Goal: Check status

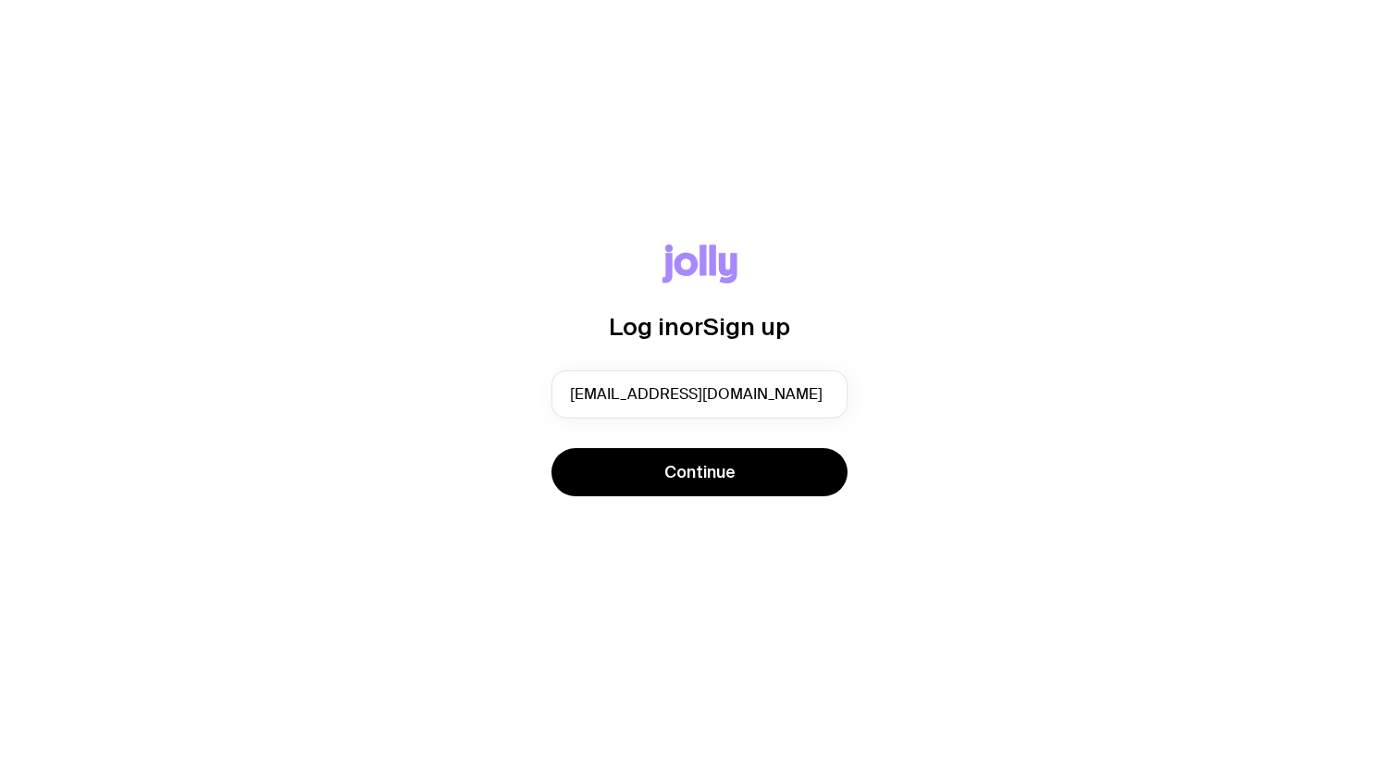
click at [782, 469] on button "Continue" at bounding box center [699, 472] width 296 height 48
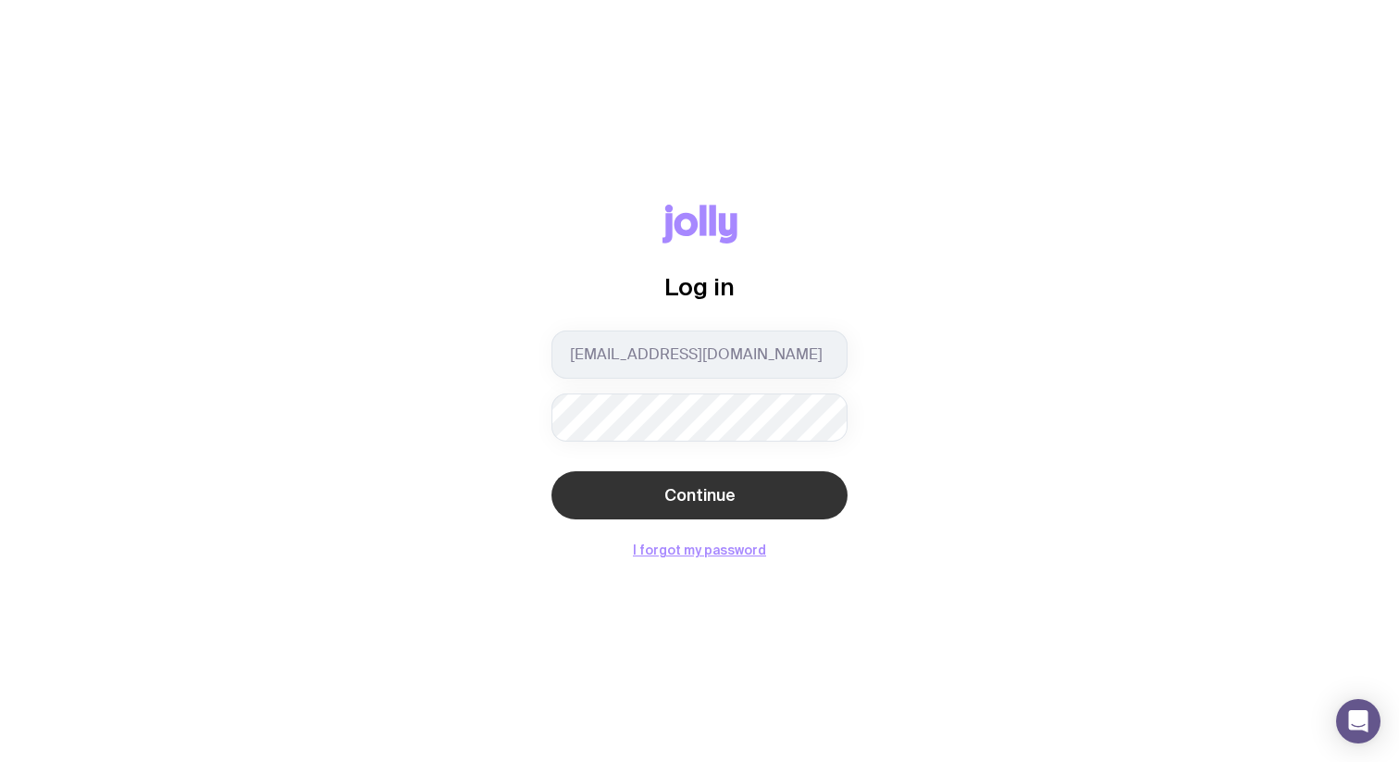
click at [739, 501] on button "Continue" at bounding box center [699, 495] width 296 height 48
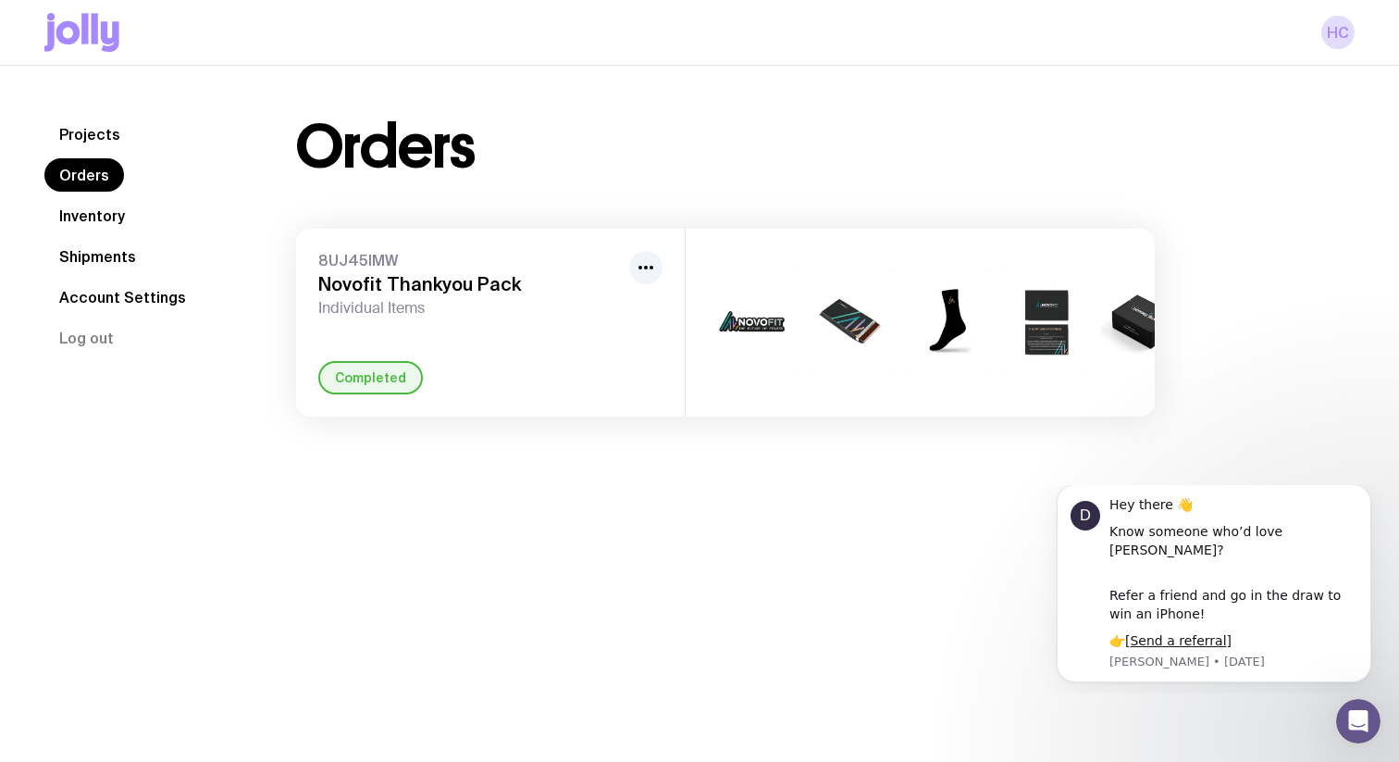
click at [112, 264] on link "Shipments" at bounding box center [97, 256] width 106 height 33
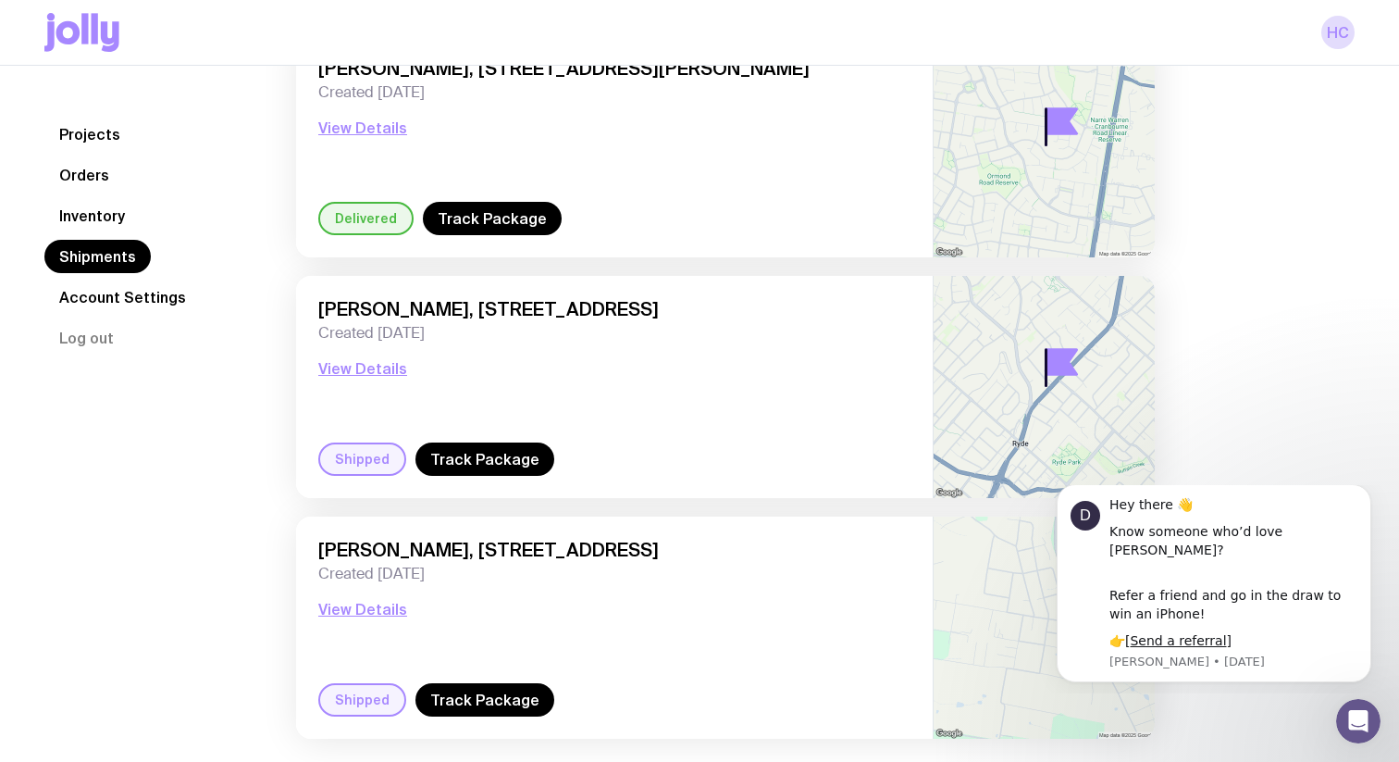
scroll to position [2476, 0]
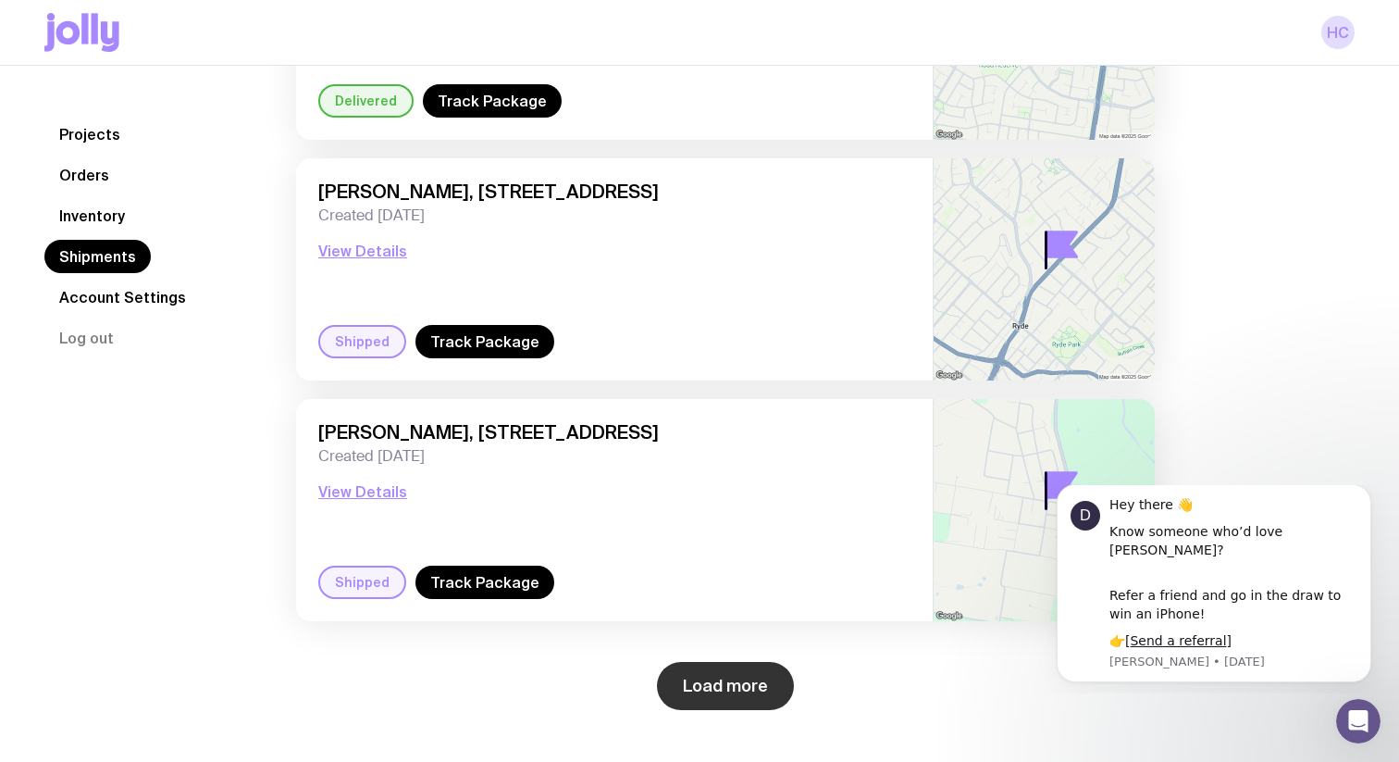
click at [713, 679] on button "Load more" at bounding box center [725, 686] width 137 height 48
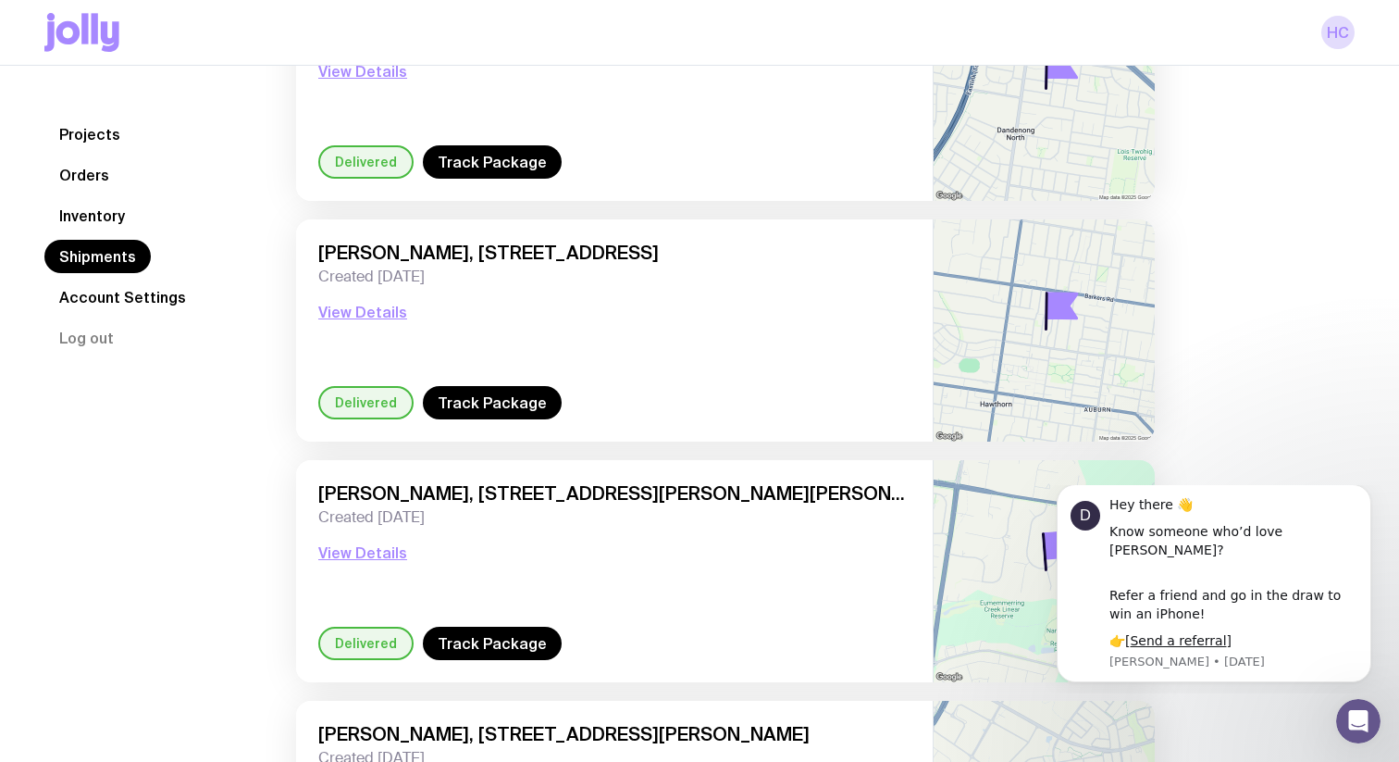
scroll to position [5363, 0]
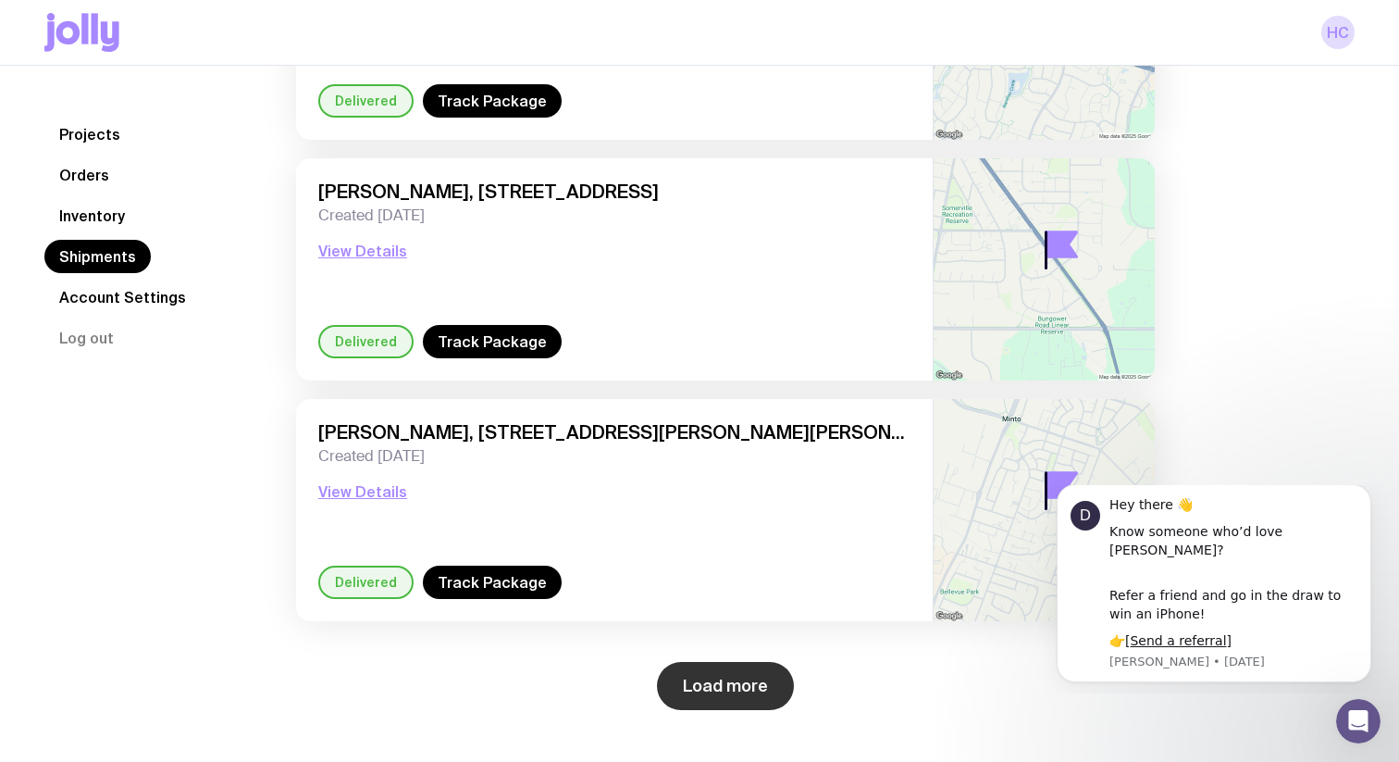
click at [716, 672] on button "Load more" at bounding box center [725, 686] width 137 height 48
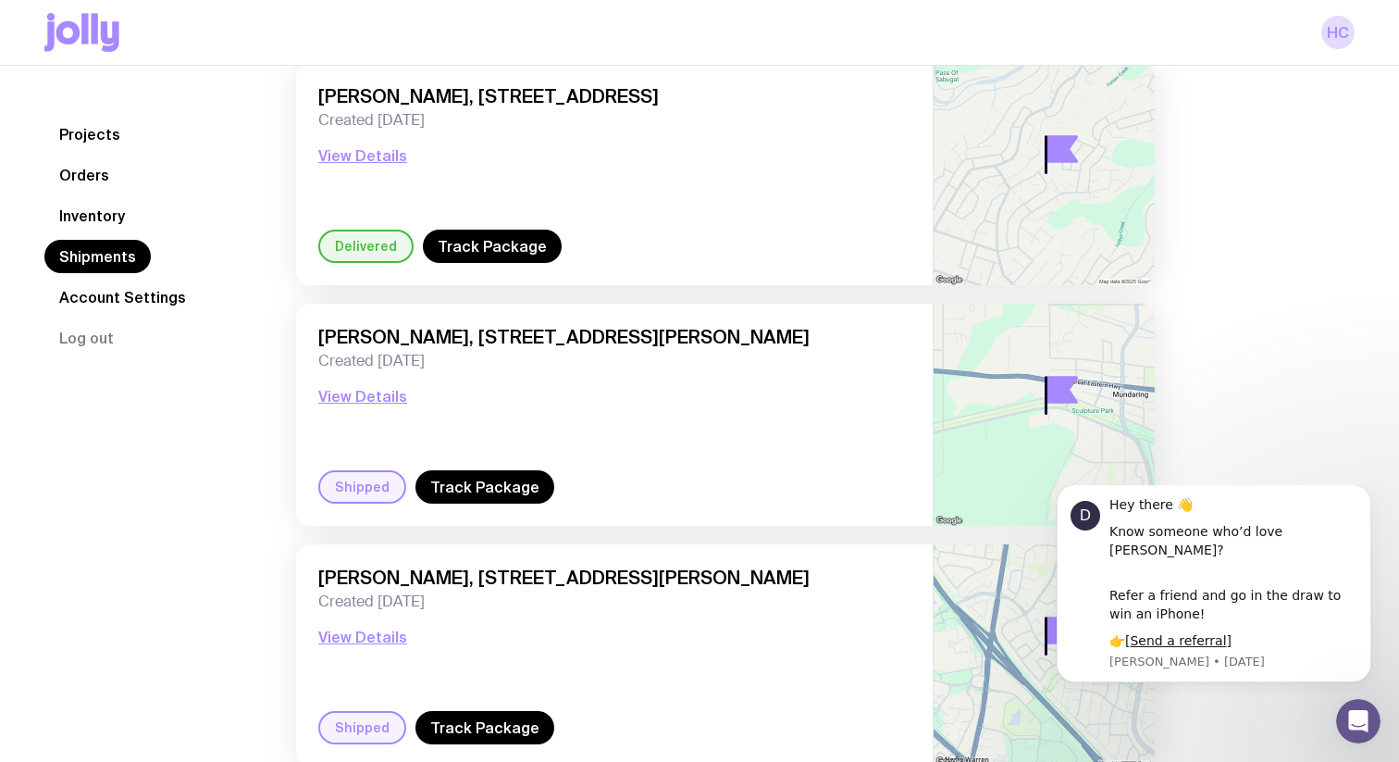
scroll to position [8250, 0]
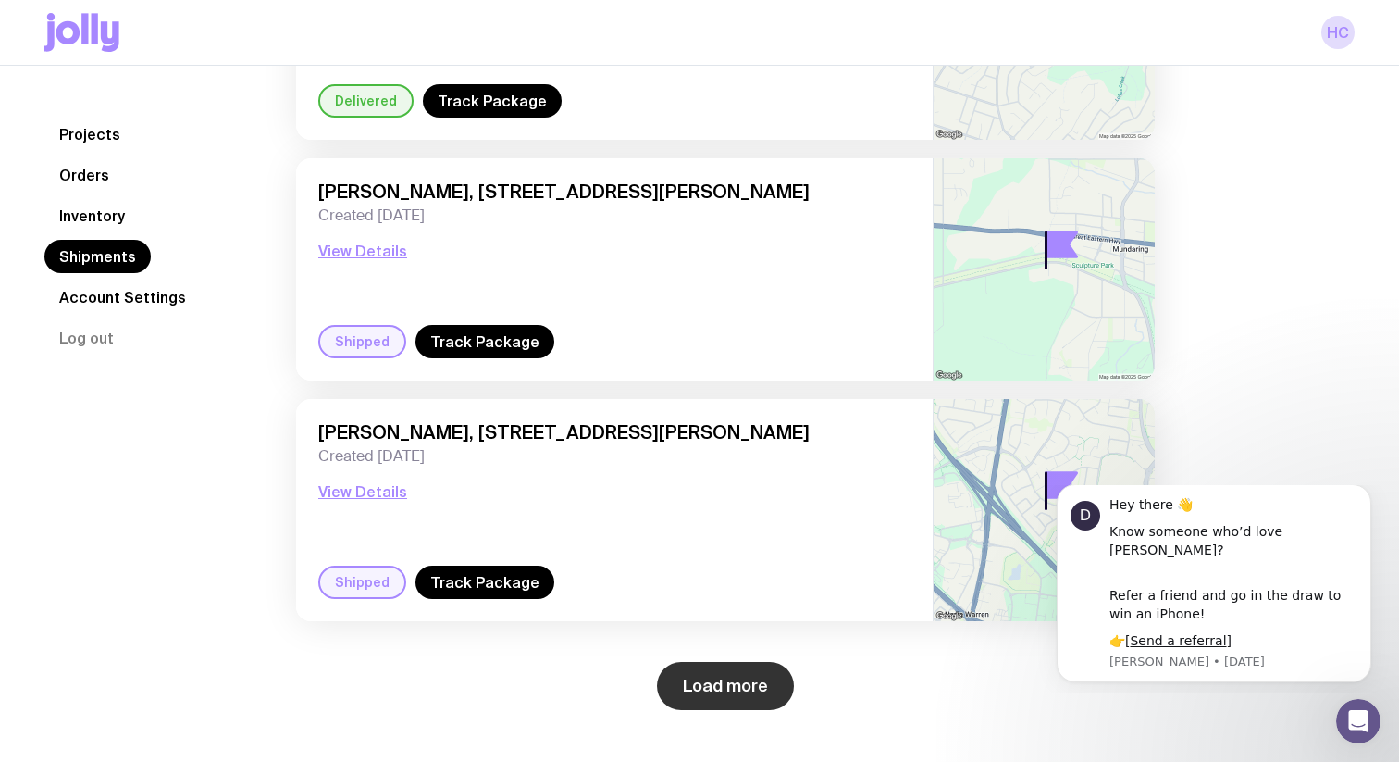
click at [758, 682] on button "Load more" at bounding box center [725, 686] width 137 height 48
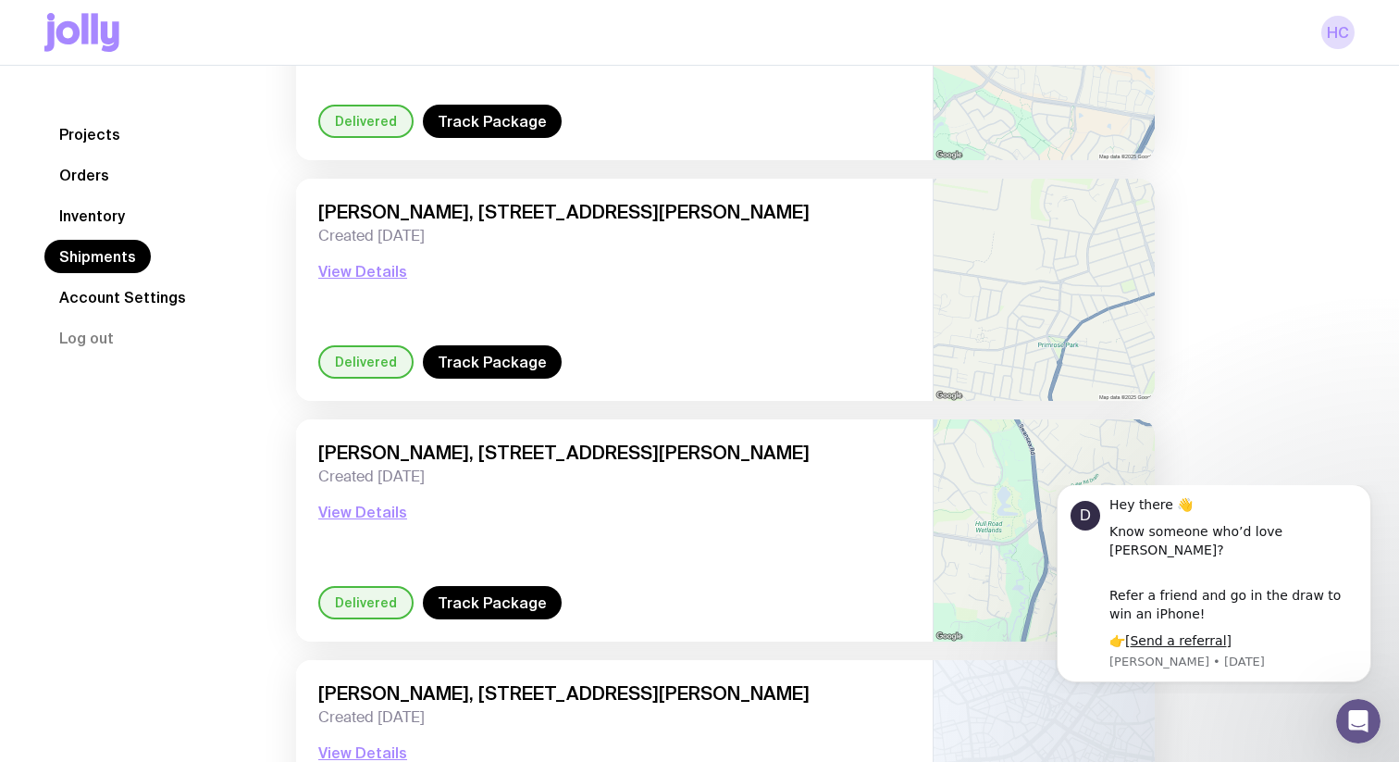
scroll to position [11137, 0]
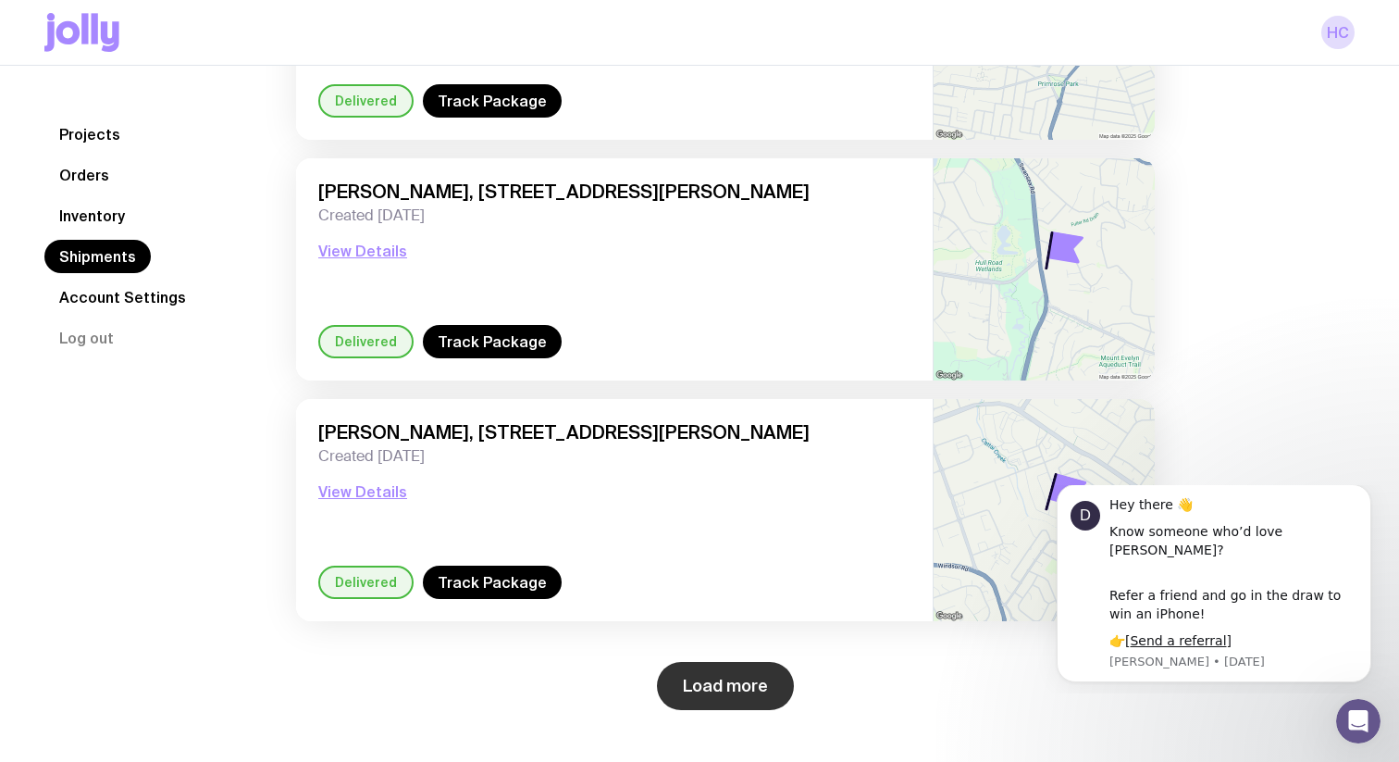
click at [768, 692] on button "Load more" at bounding box center [725, 686] width 137 height 48
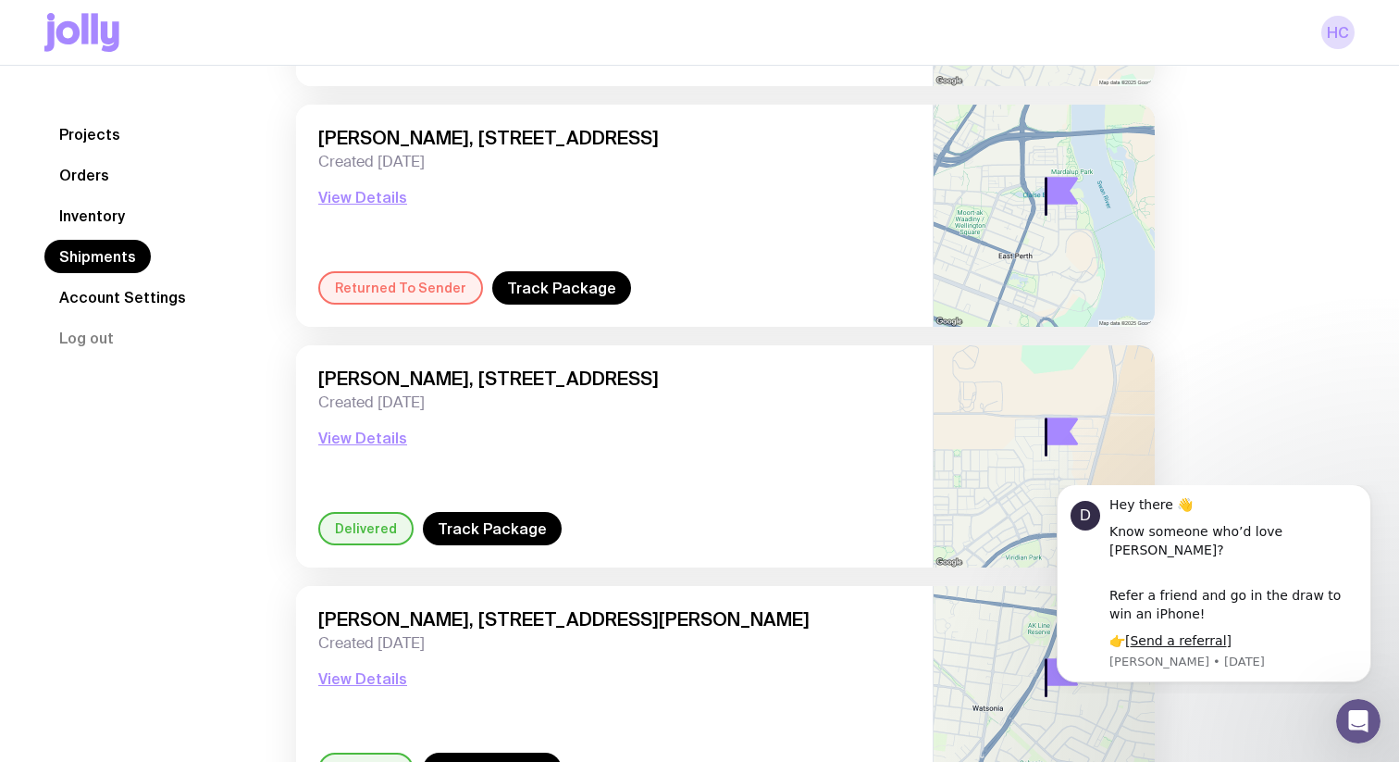
scroll to position [5885, 0]
